Goal: Communication & Community: Answer question/provide support

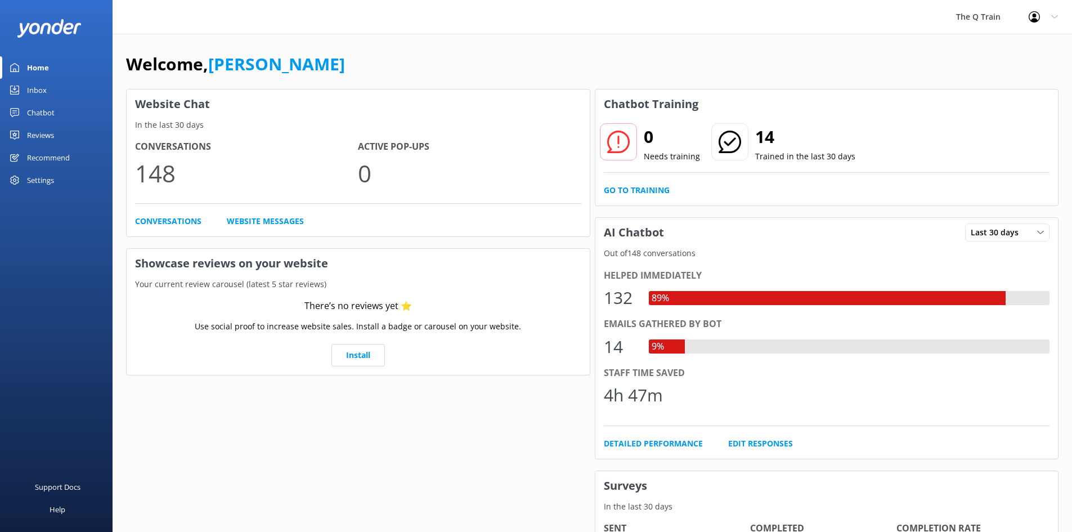
click at [38, 90] on div "Inbox" at bounding box center [37, 90] width 20 height 23
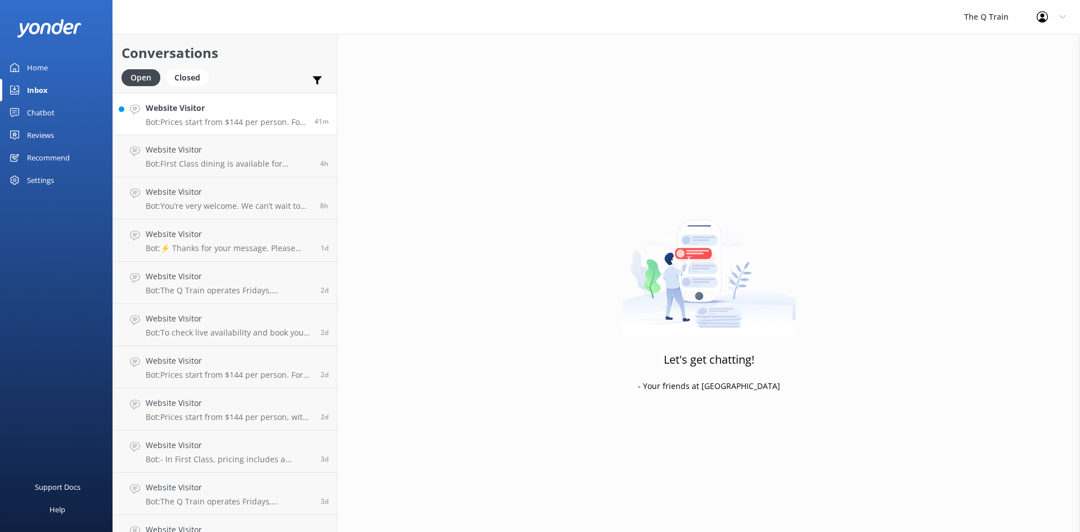
click at [208, 122] on p "Bot: Prices start from $144 per person. For more details on current pricing and…" at bounding box center [226, 122] width 160 height 10
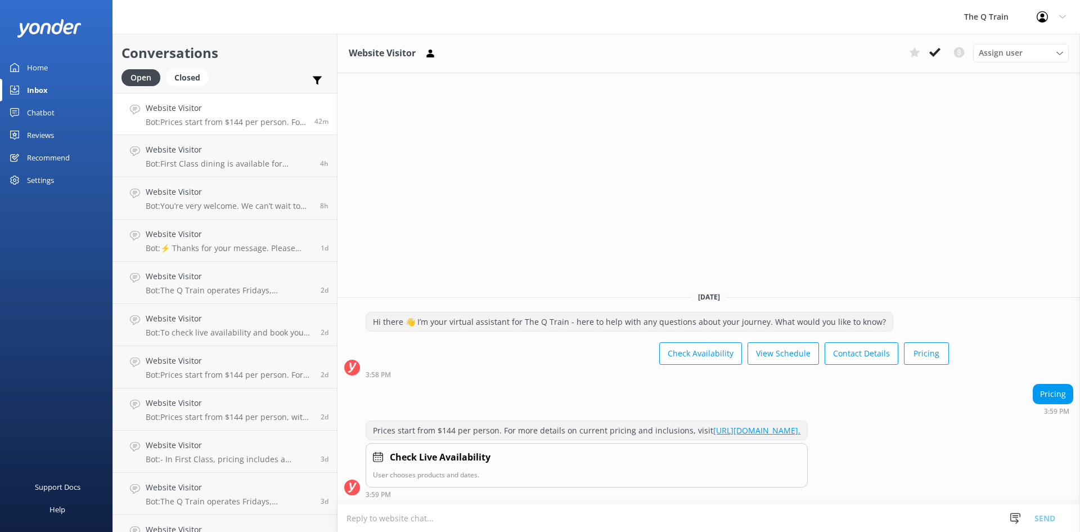
click at [35, 64] on div "Home" at bounding box center [37, 67] width 21 height 23
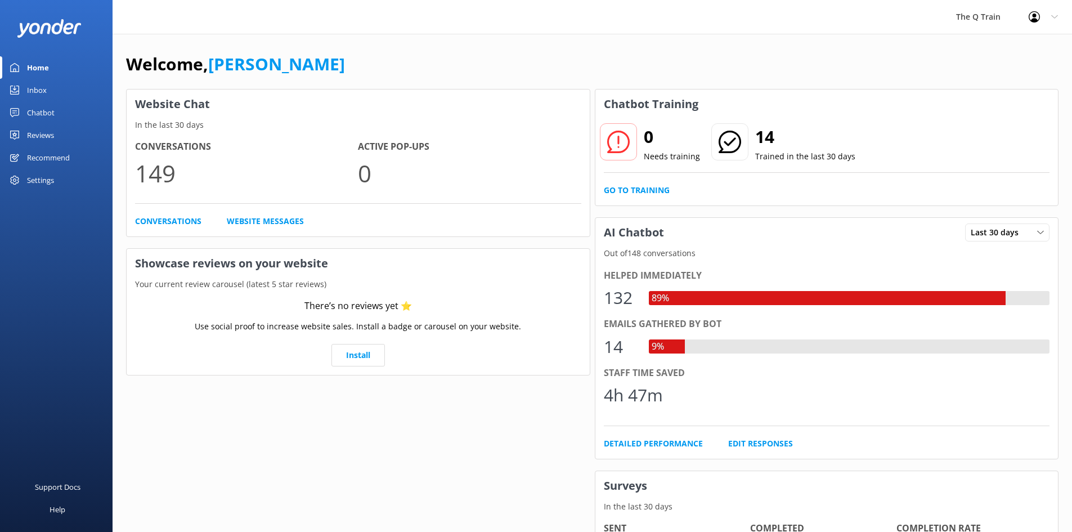
click at [653, 45] on div "Welcome, [PERSON_NAME] Website Chat In the last 30 days Conversations 149 Activ…" at bounding box center [592, 387] width 959 height 707
click at [724, 13] on div "The Q Train Profile Settings Logout" at bounding box center [536, 17] width 1072 height 34
click at [657, 47] on div "Welcome, [PERSON_NAME] Website Chat In the last 30 days Conversations 149 Activ…" at bounding box center [592, 387] width 959 height 707
click at [33, 92] on div "Inbox" at bounding box center [37, 90] width 20 height 23
